Goal: Task Accomplishment & Management: Manage account settings

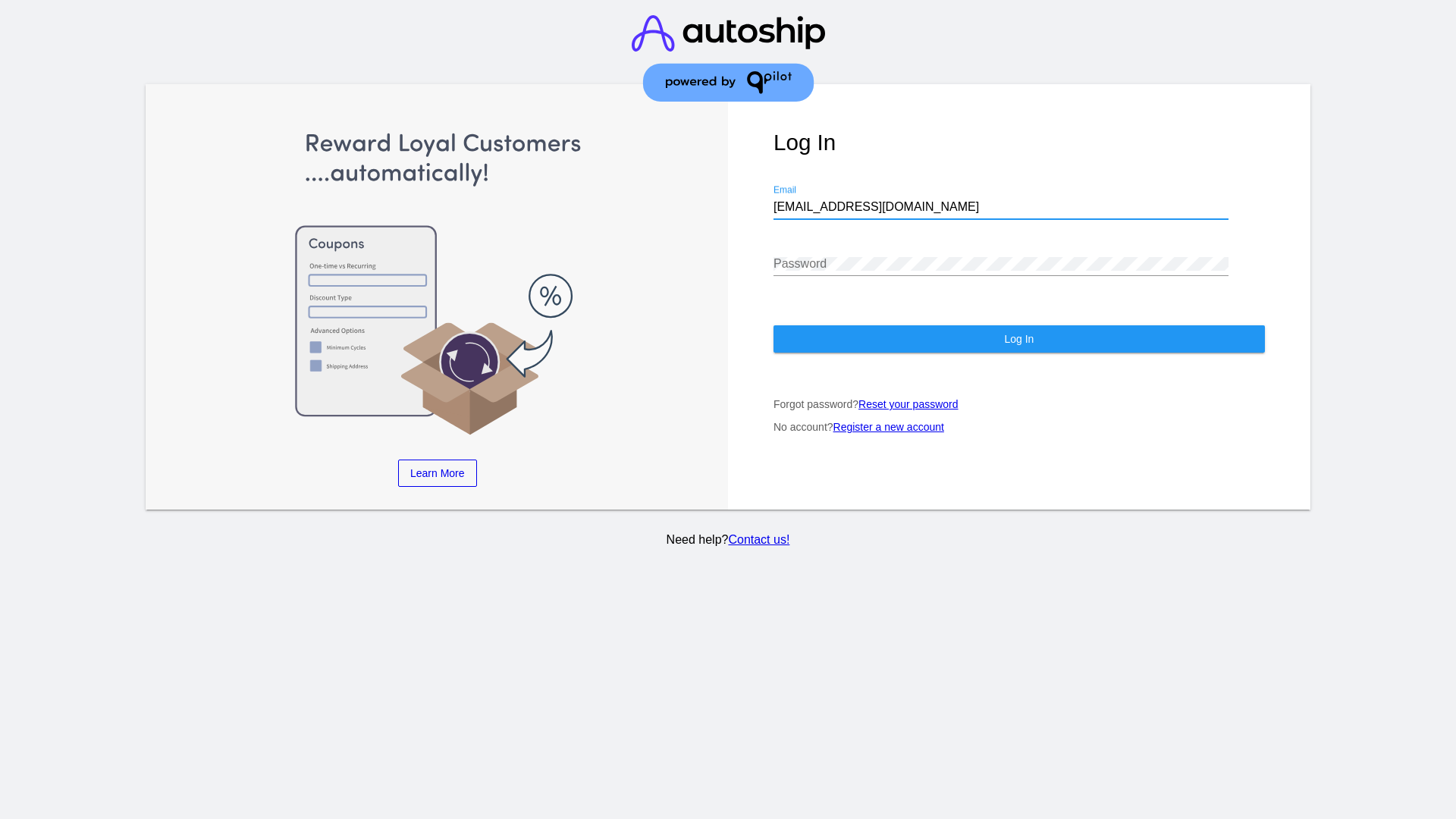
type input "[EMAIL_ADDRESS][DOMAIN_NAME]"
click at [1019, 339] on span "Log In" at bounding box center [1019, 338] width 29 height 12
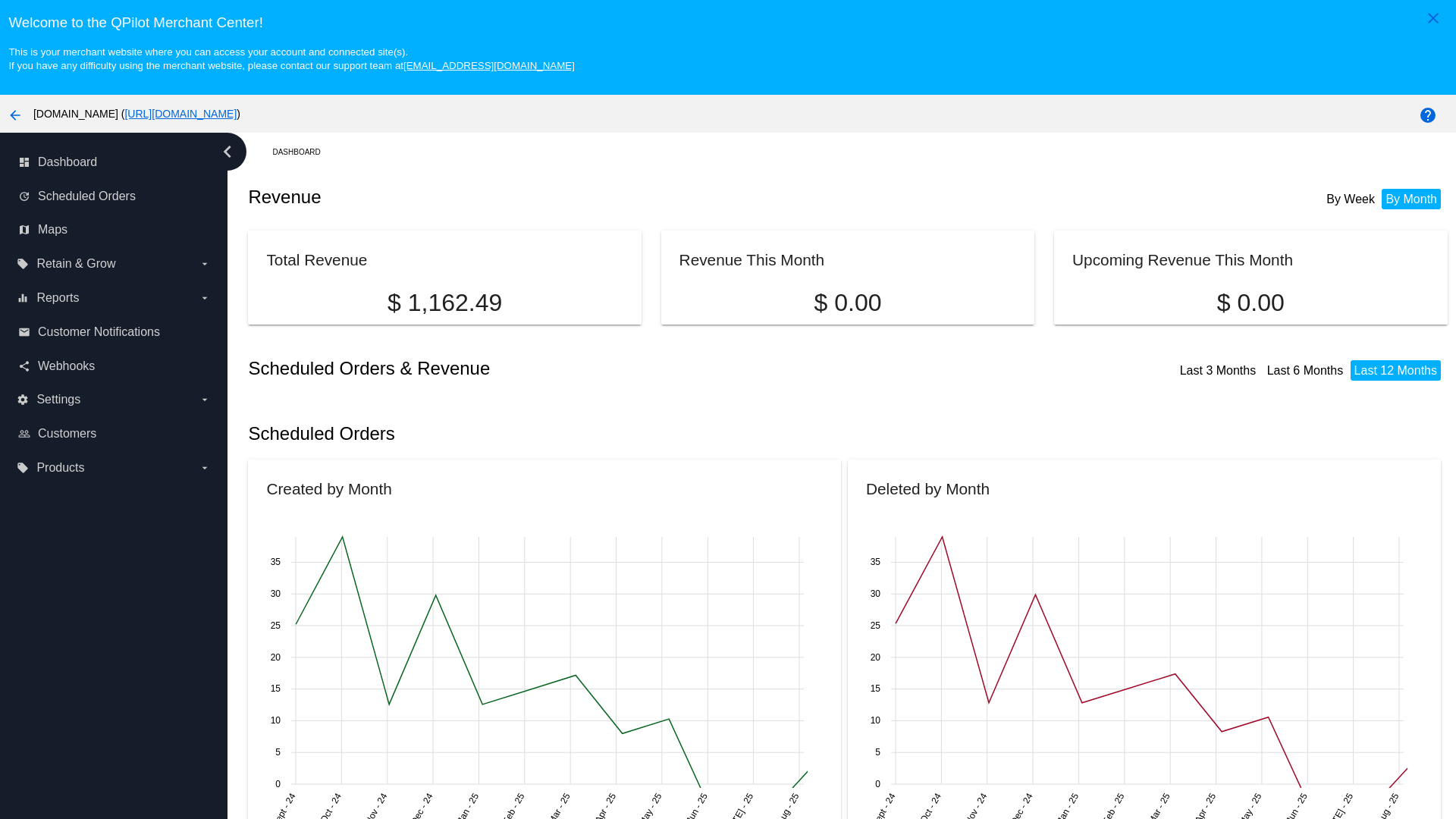
click at [113, 467] on label "local_offer Products arrow_drop_down" at bounding box center [112, 467] width 193 height 25
click at [0, 0] on input "local_offer Products arrow_drop_down" at bounding box center [0, 0] width 0 height 0
click at [70, 498] on span "Products" at bounding box center [70, 498] width 46 height 13
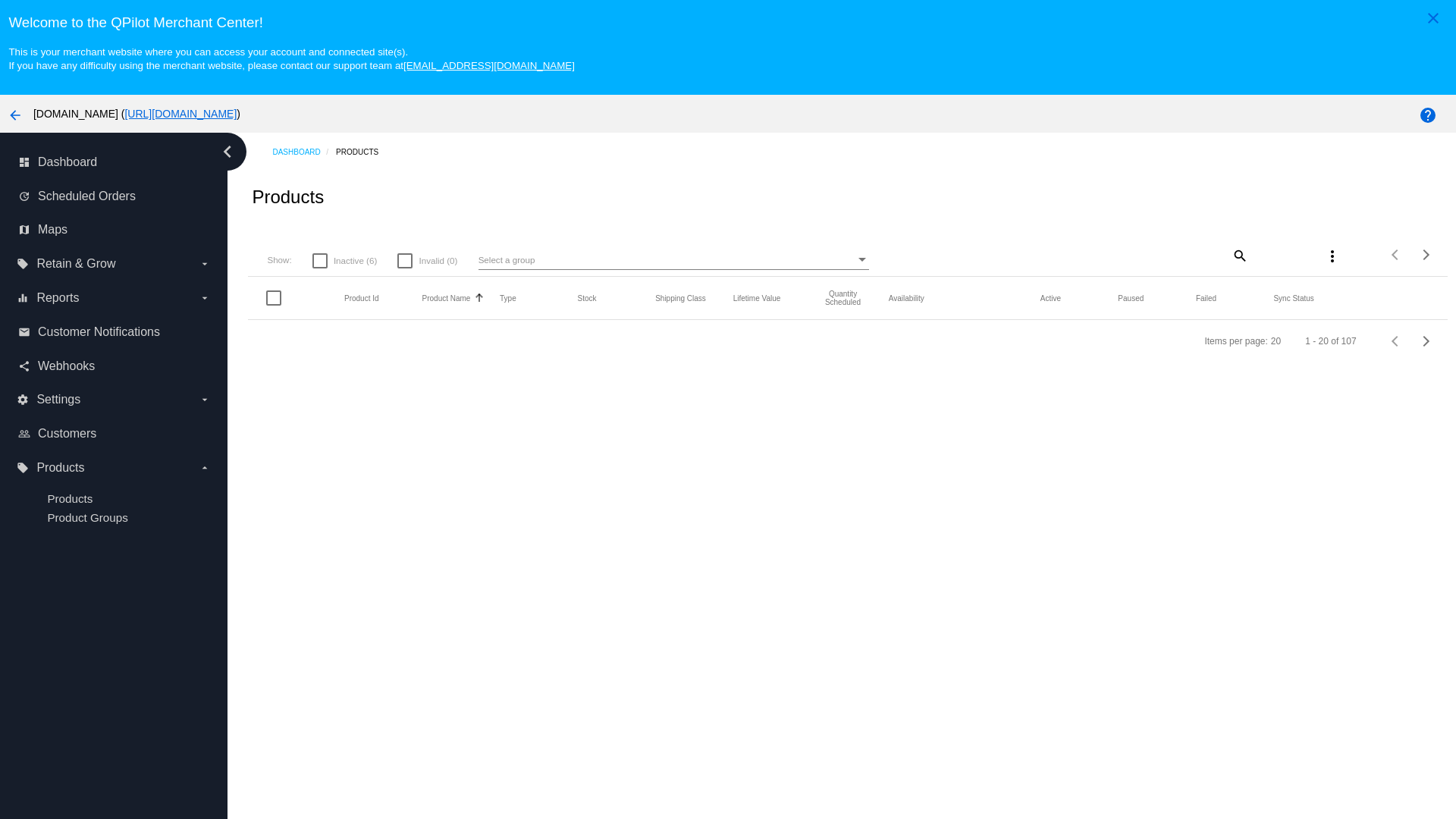
click at [344, 260] on span "Inactive (6)" at bounding box center [355, 261] width 43 height 18
click at [320, 269] on input "Inactive (6)" at bounding box center [319, 269] width 1 height 1
checkbox input "true"
click at [1238, 255] on mat-icon "search" at bounding box center [1239, 255] width 18 height 24
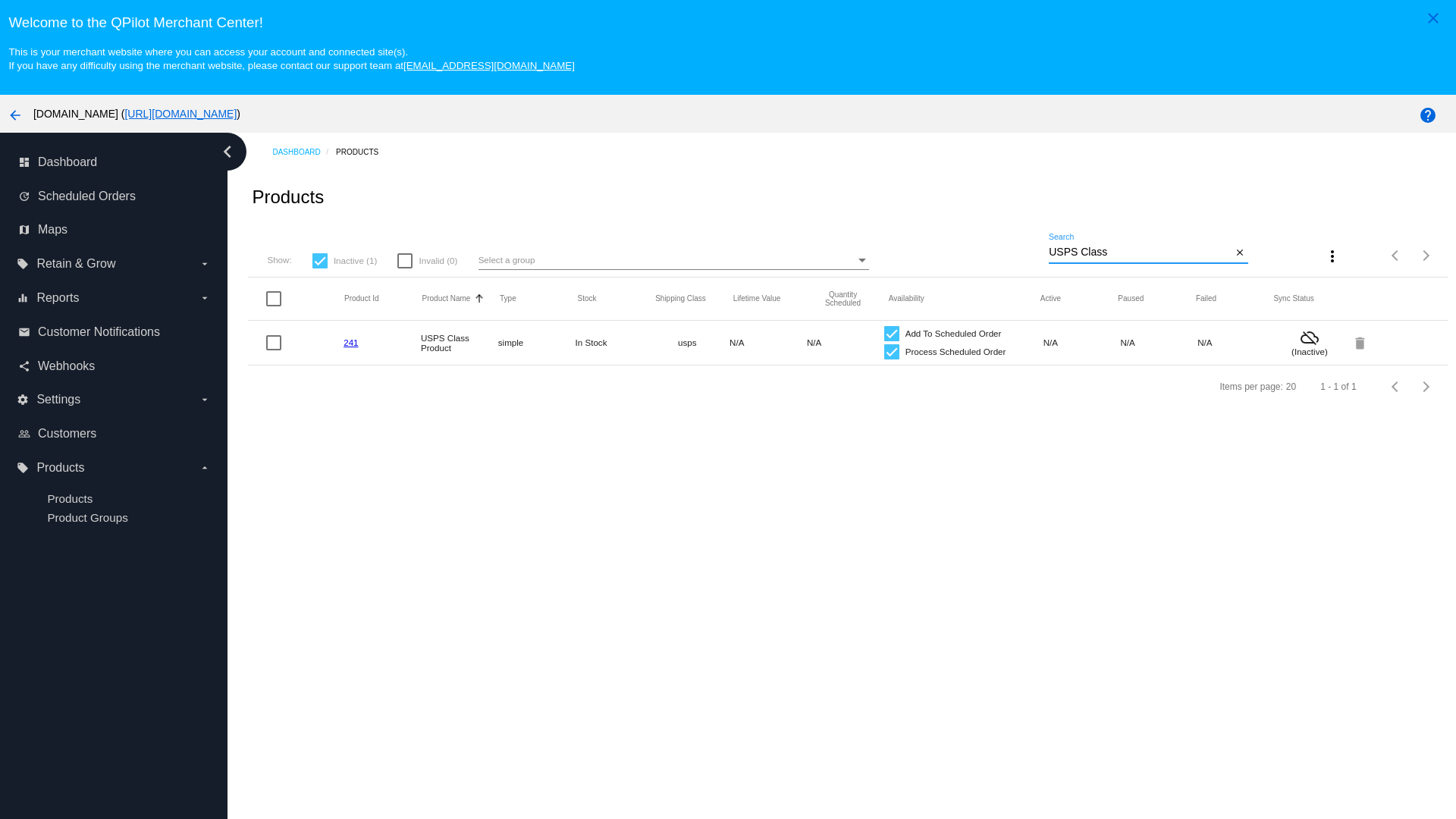
type input "Variable Enable"
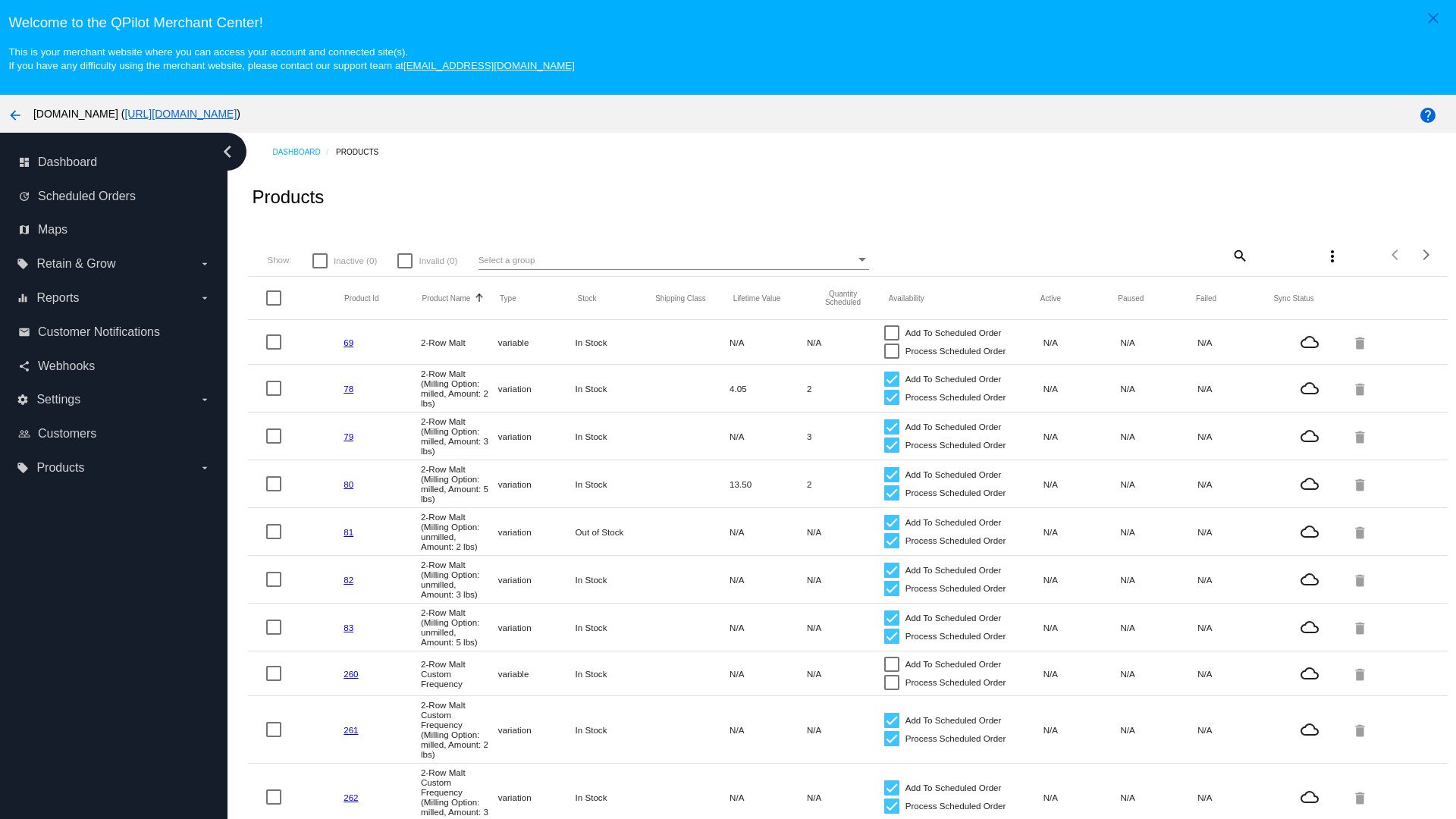
click at [1238, 255] on mat-icon "search" at bounding box center [1239, 255] width 18 height 24
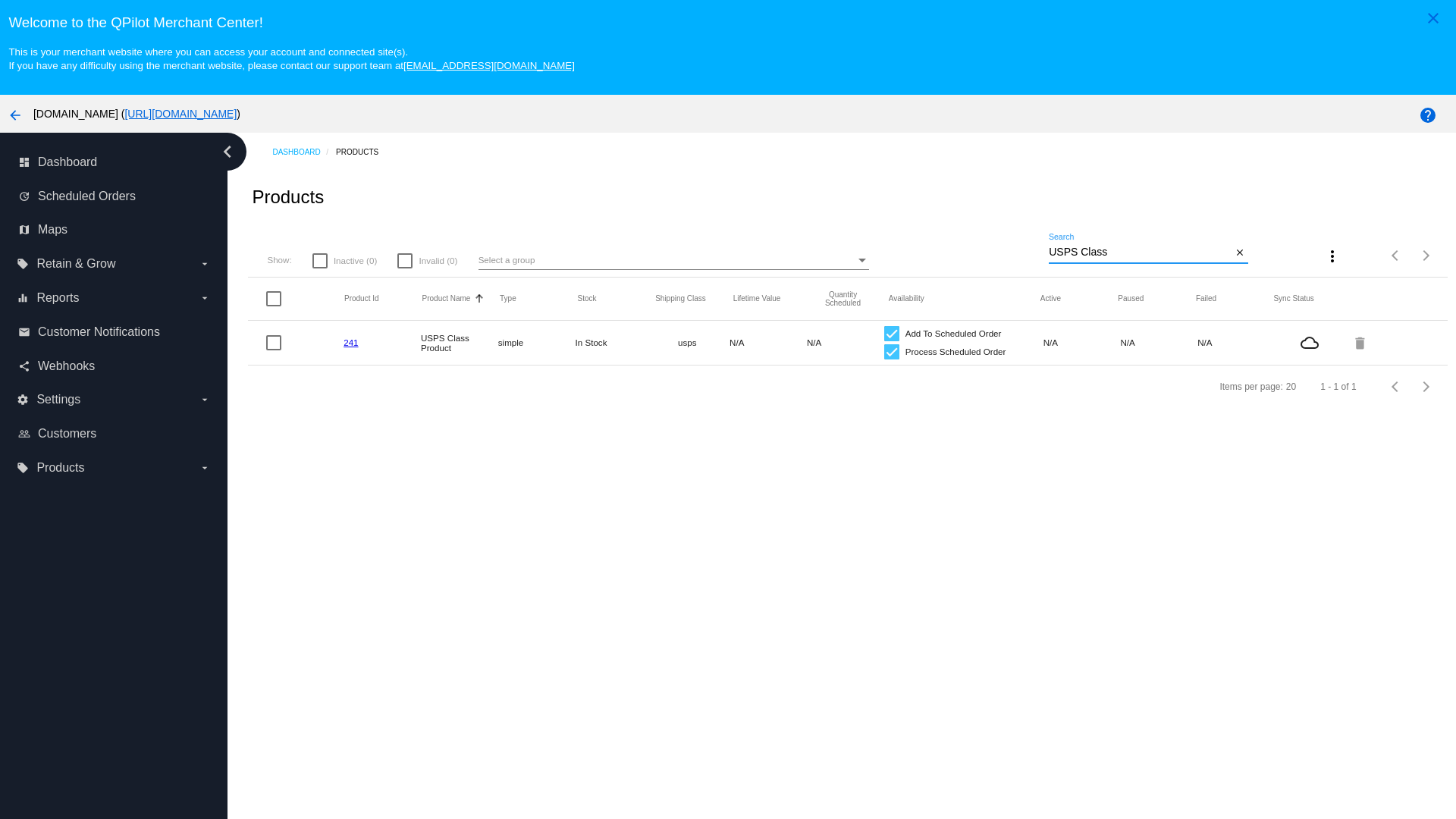
type input "Variable Enable"
